Goal: Contribute content: Add original content to the website for others to see

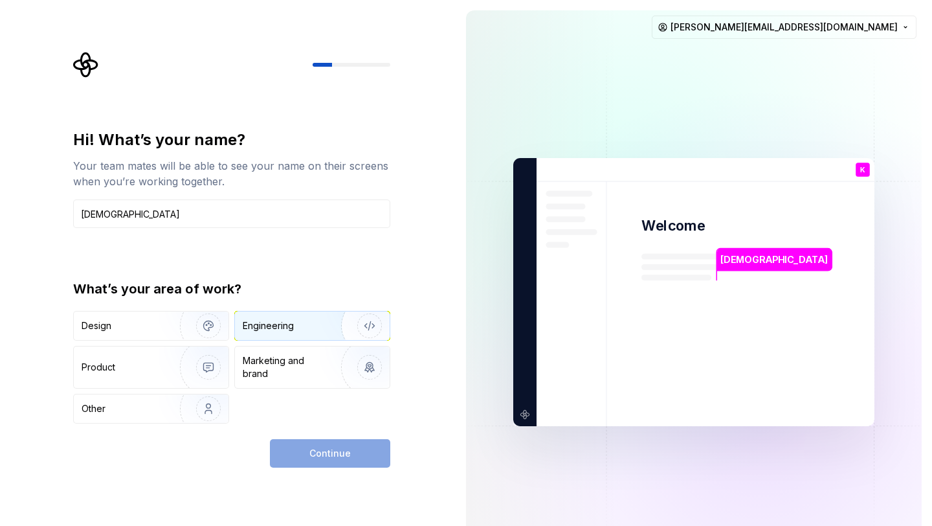
type input "Krishna"
click at [362, 339] on img "button" at bounding box center [361, 325] width 83 height 87
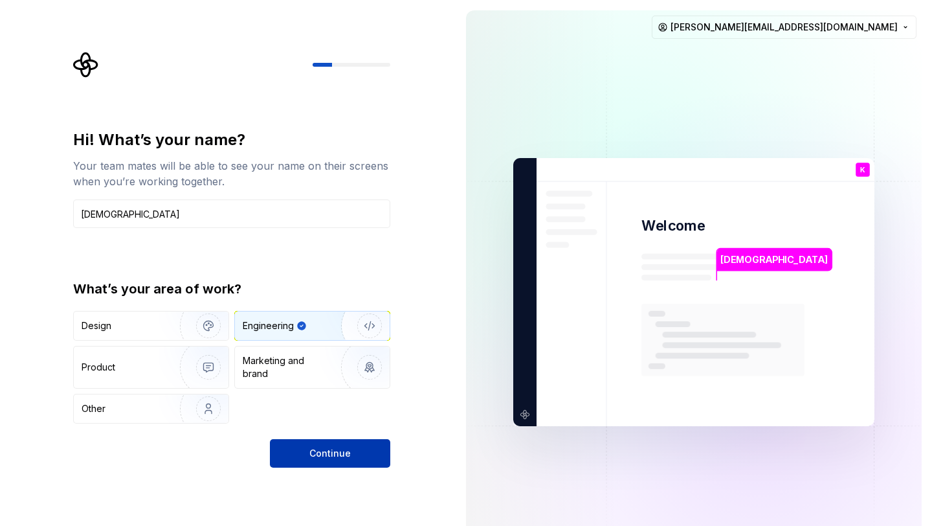
click at [335, 461] on button "Continue" at bounding box center [330, 453] width 120 height 28
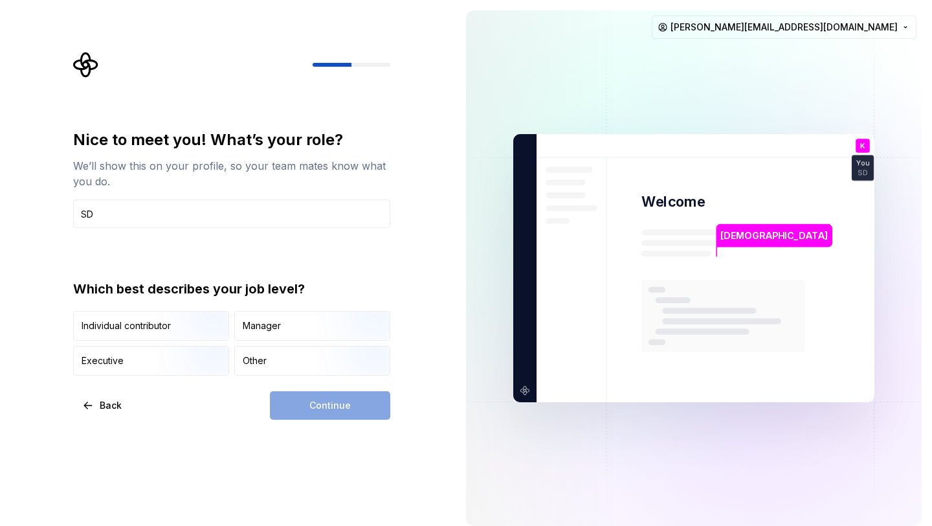
type input "S"
type input "QA"
click at [223, 326] on img "button" at bounding box center [197, 341] width 83 height 87
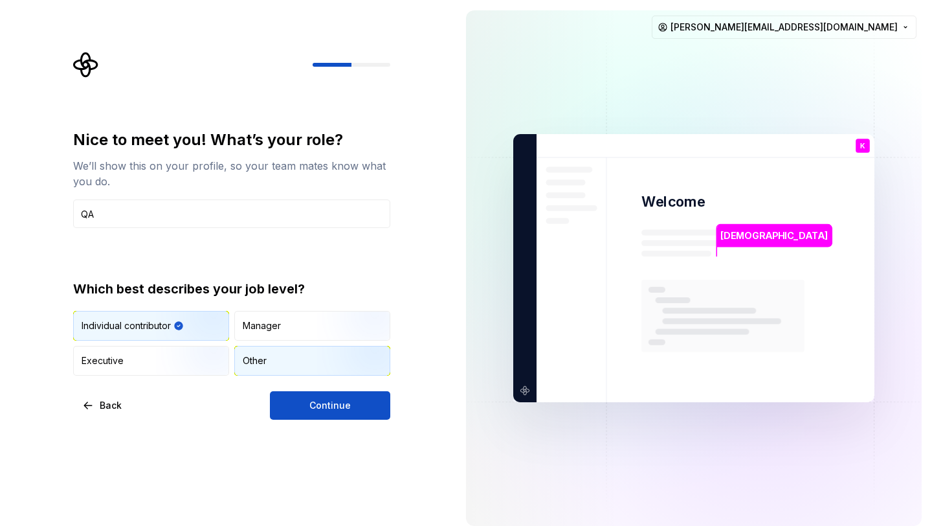
click at [322, 364] on img "button" at bounding box center [358, 376] width 83 height 87
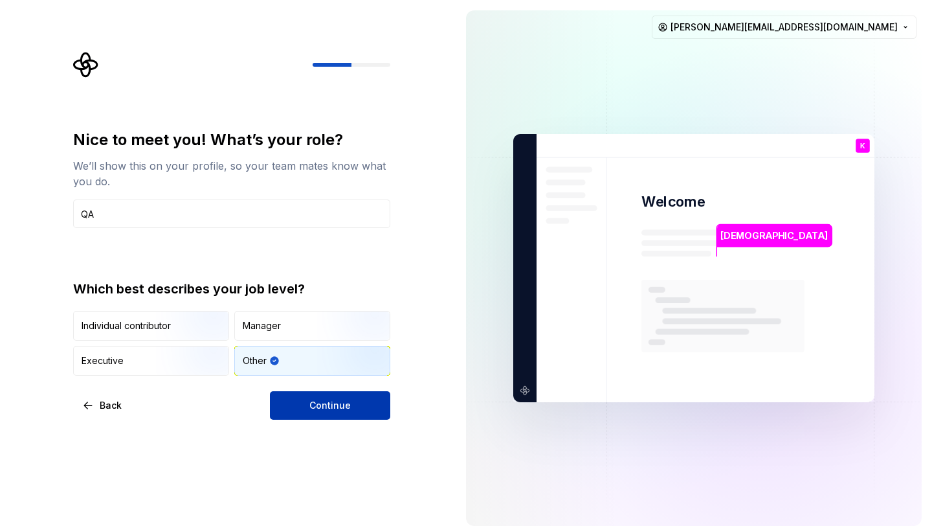
click at [332, 415] on button "Continue" at bounding box center [330, 405] width 120 height 28
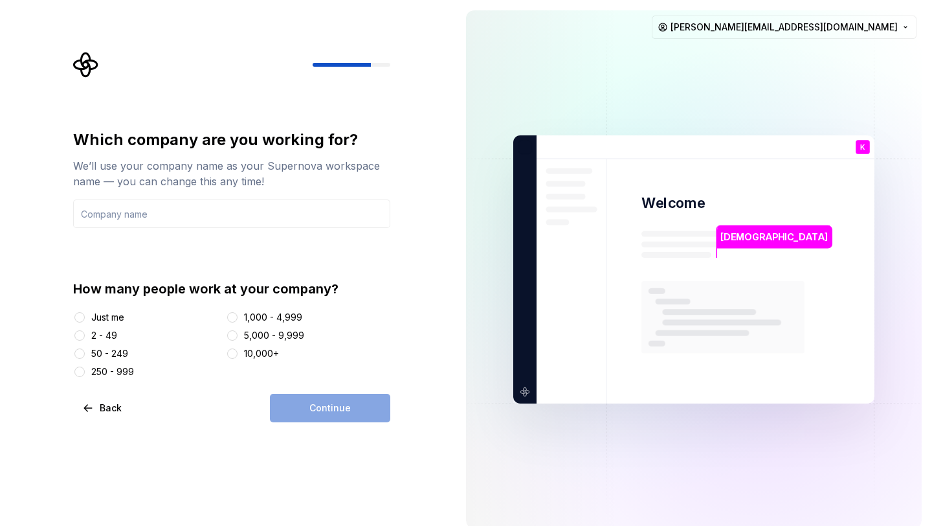
click at [256, 356] on div "10,000+" at bounding box center [261, 353] width 35 height 13
click at [238, 356] on button "10,000+" at bounding box center [232, 353] width 10 height 10
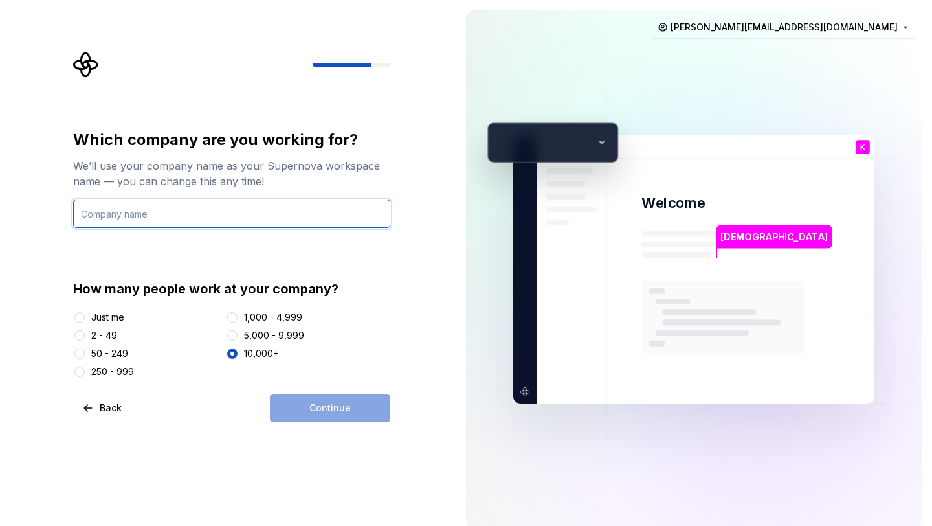
click at [249, 218] on input "text" at bounding box center [231, 213] width 317 height 28
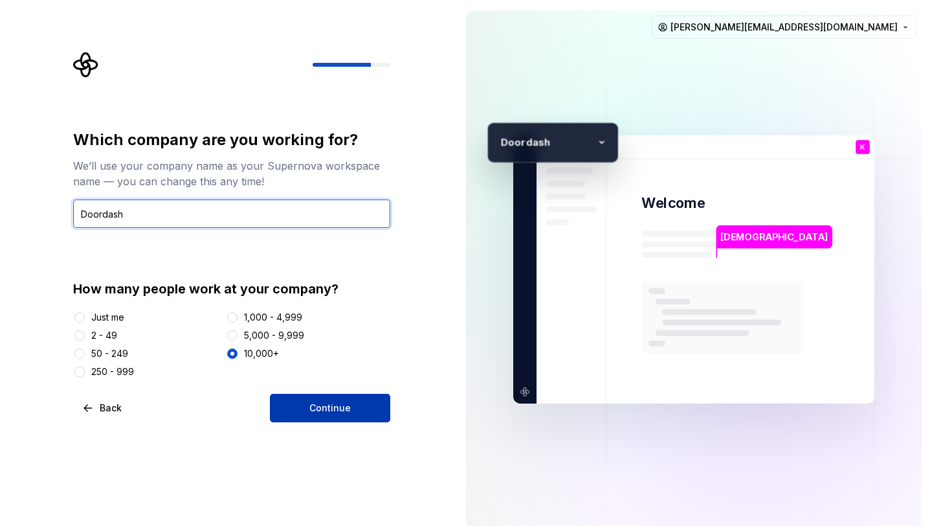
type input "Doordash"
click at [324, 421] on button "Continue" at bounding box center [330, 408] width 120 height 28
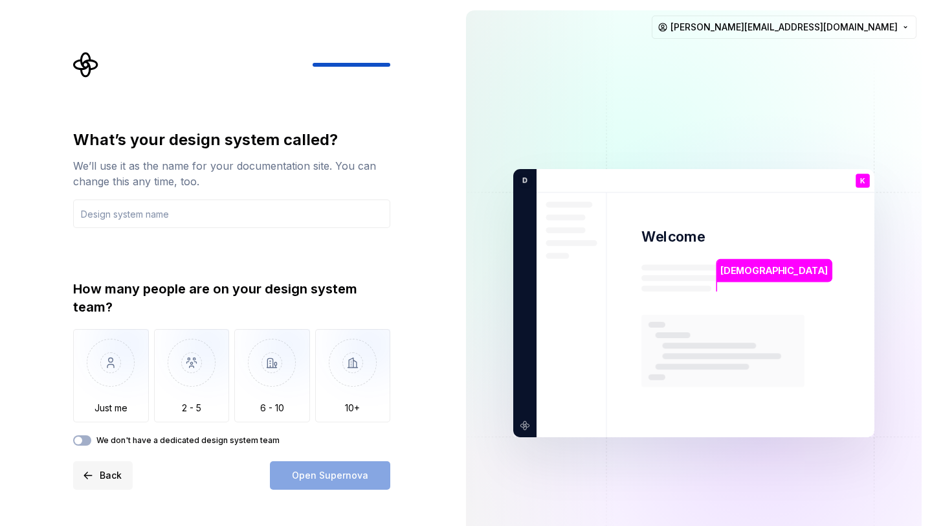
click at [101, 472] on span "Back" at bounding box center [111, 475] width 22 height 13
click at [102, 477] on span "Back" at bounding box center [111, 475] width 22 height 13
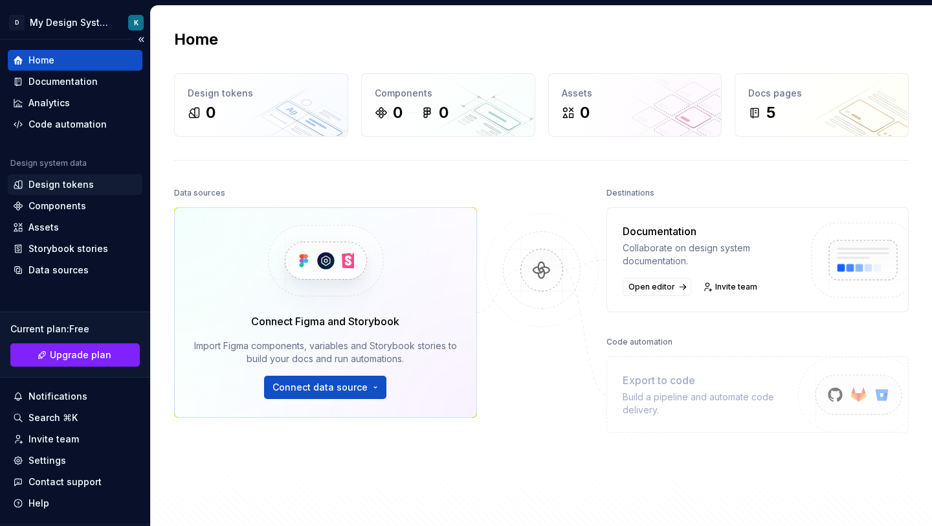
click at [58, 184] on div "Design tokens" at bounding box center [60, 184] width 65 height 13
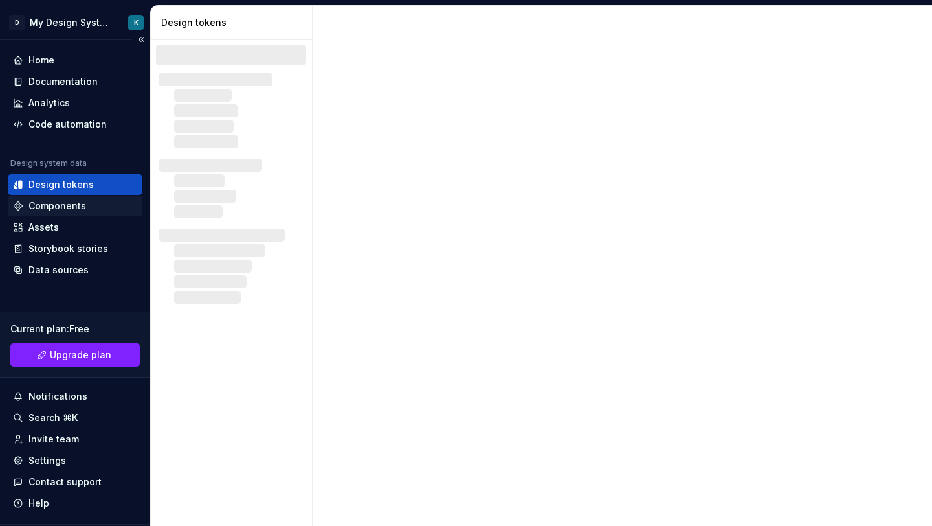
click at [57, 205] on div "Components" at bounding box center [57, 205] width 58 height 13
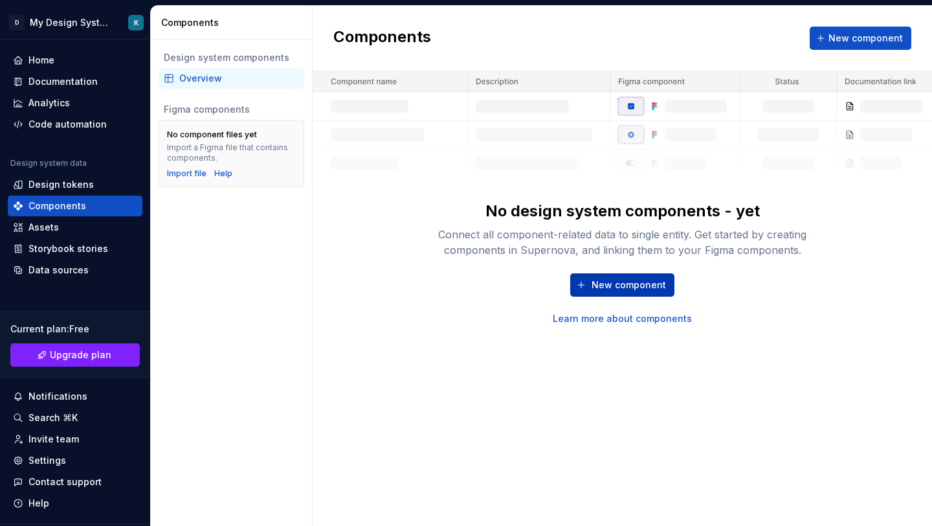
click at [637, 282] on span "New component" at bounding box center [629, 284] width 74 height 13
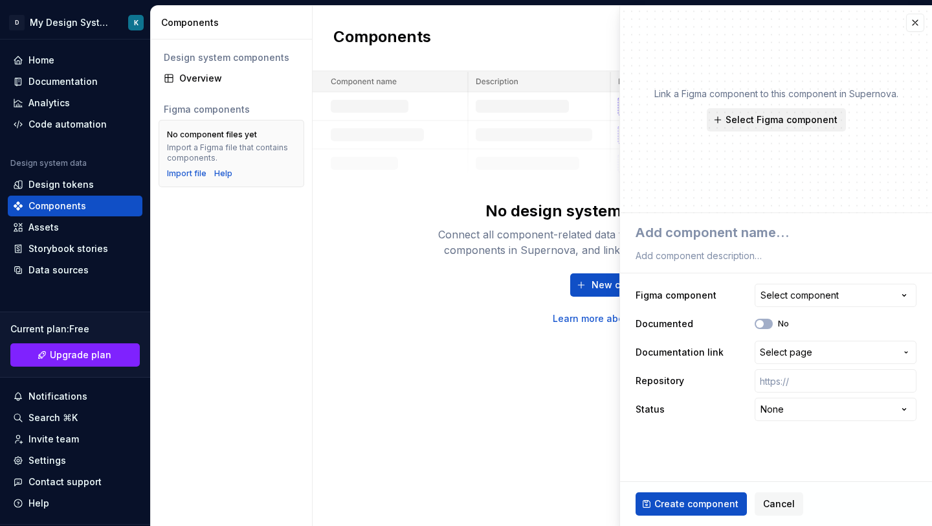
click at [797, 116] on span "Select Figma component" at bounding box center [782, 119] width 112 height 13
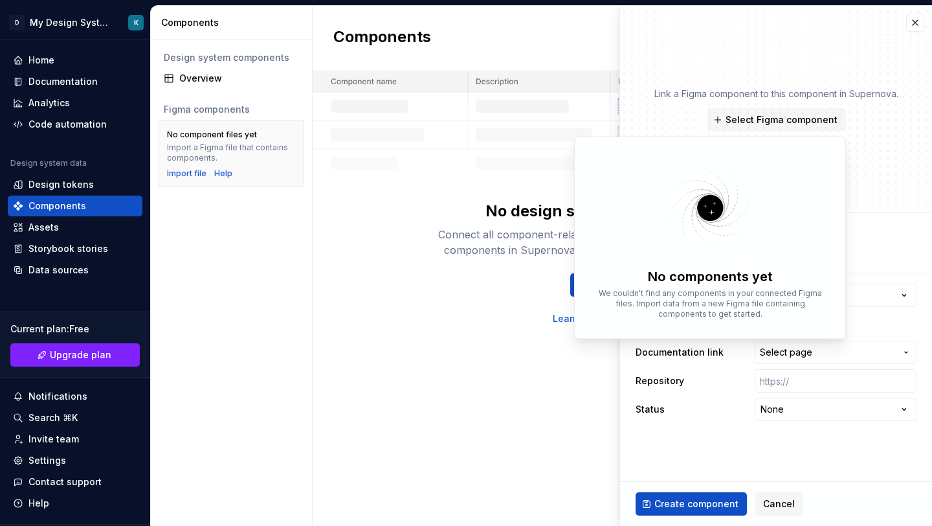
type textarea "*"
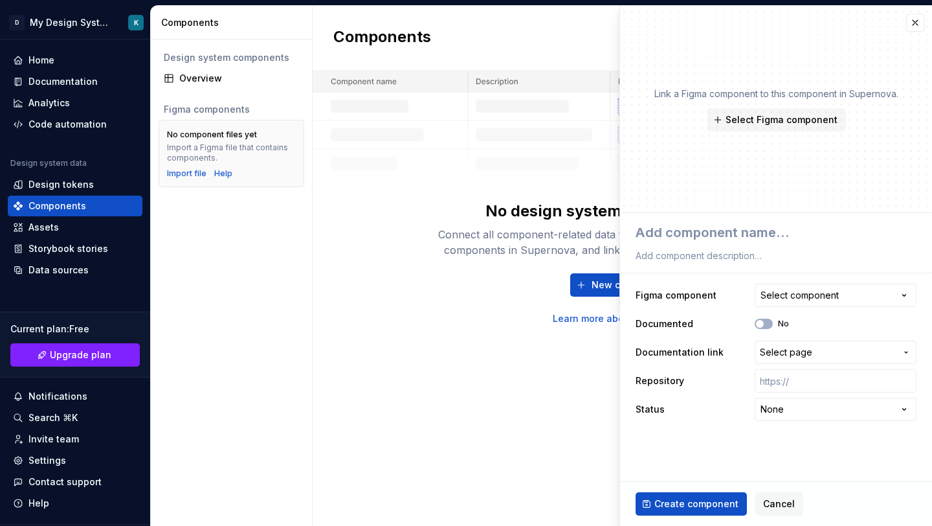
click at [446, 368] on div "Components New component No design system components - yet Connect all componen…" at bounding box center [622, 266] width 619 height 520
click at [914, 24] on button "button" at bounding box center [915, 23] width 18 height 18
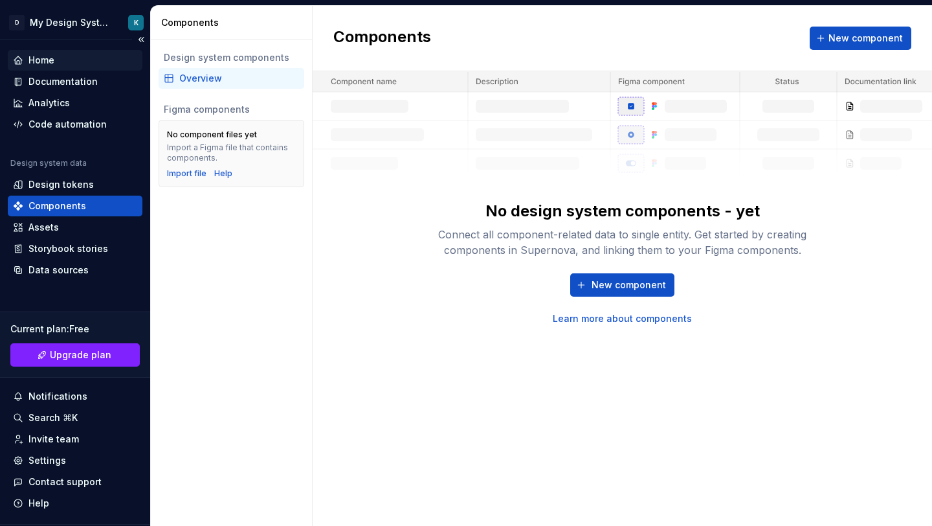
click at [47, 61] on div "Home" at bounding box center [41, 60] width 26 height 13
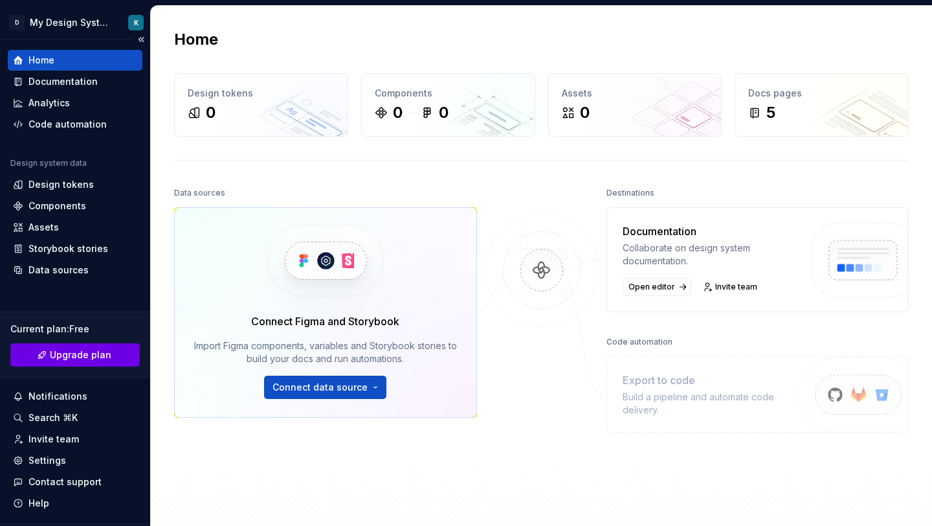
scroll to position [32, 0]
